Goal: Task Accomplishment & Management: Manage account settings

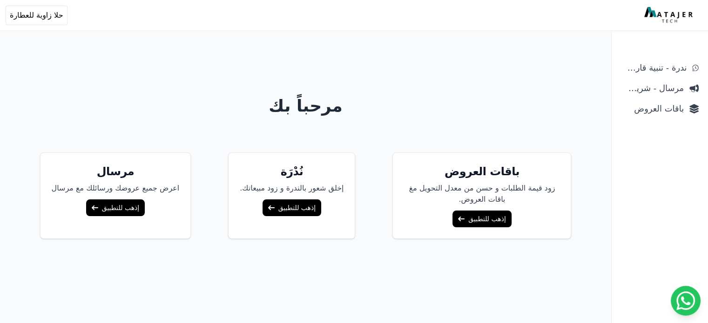
click at [485, 221] on link "إذهب للتطبيق" at bounding box center [481, 219] width 59 height 17
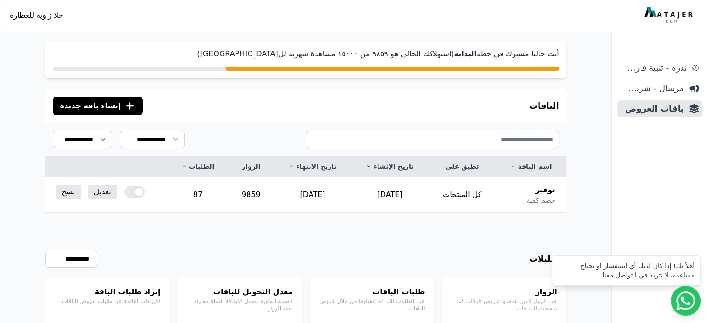
scroll to position [72, 0]
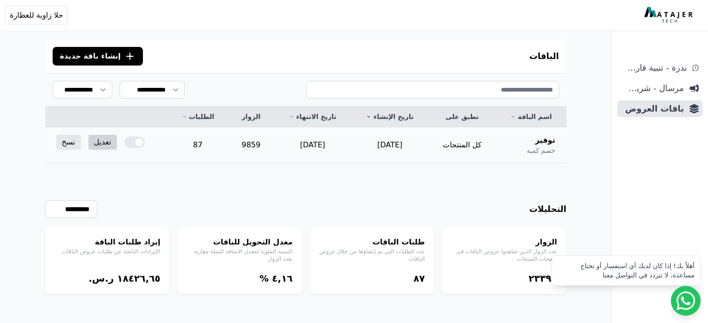
click at [101, 139] on link "تعديل" at bounding box center [102, 142] width 28 height 15
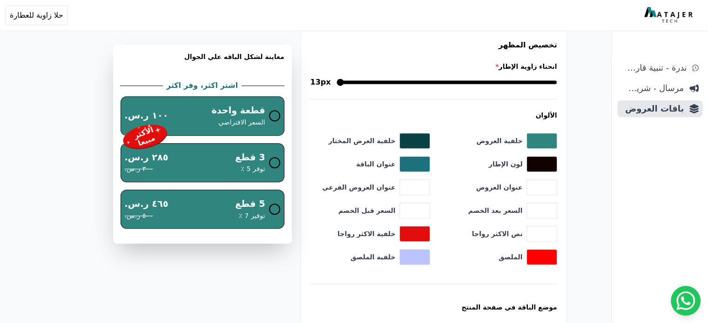
scroll to position [512, 0]
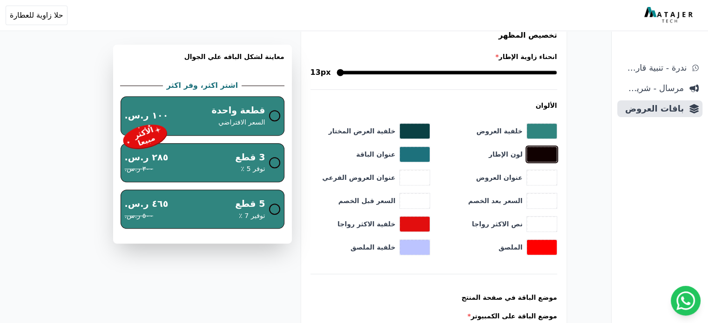
click at [557, 154] on button "toggle color picker dialog" at bounding box center [542, 154] width 30 height 15
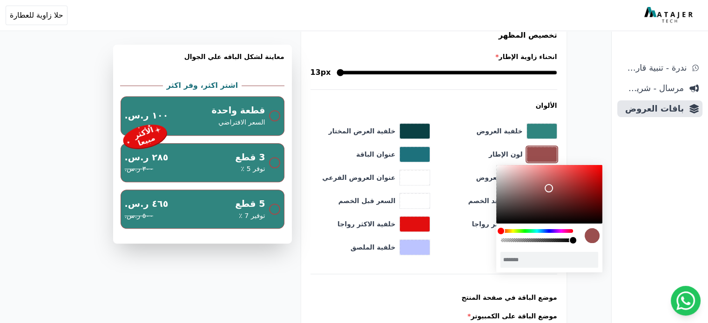
type input "*******"
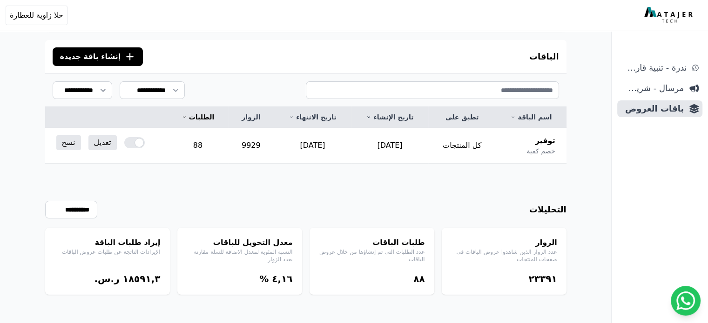
scroll to position [96, 0]
click at [102, 141] on link "تعديل" at bounding box center [102, 142] width 28 height 15
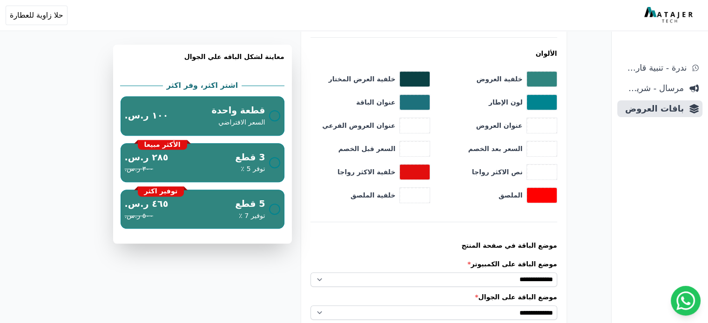
scroll to position [559, 0]
